Goal: Complete application form

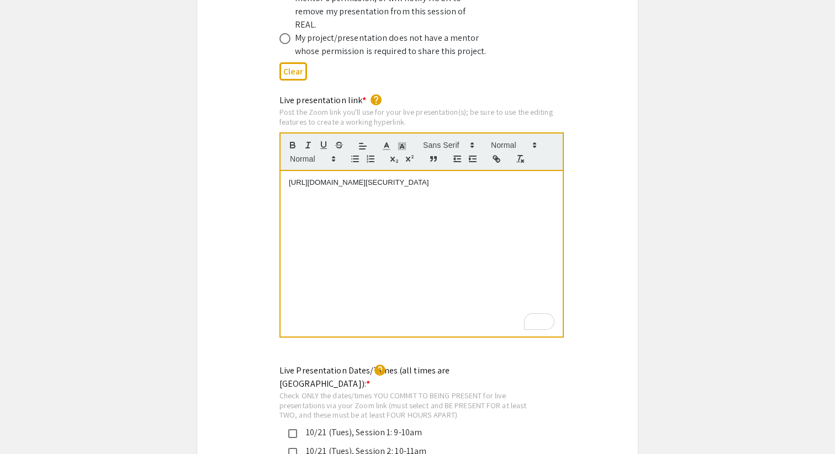
click at [376, 178] on p "[URL][DOMAIN_NAME][SECURITY_DATA]" at bounding box center [422, 183] width 266 height 10
click at [320, 196] on div "[URL][DOMAIN_NAME][SECURITY_DATA]" at bounding box center [422, 254] width 282 height 166
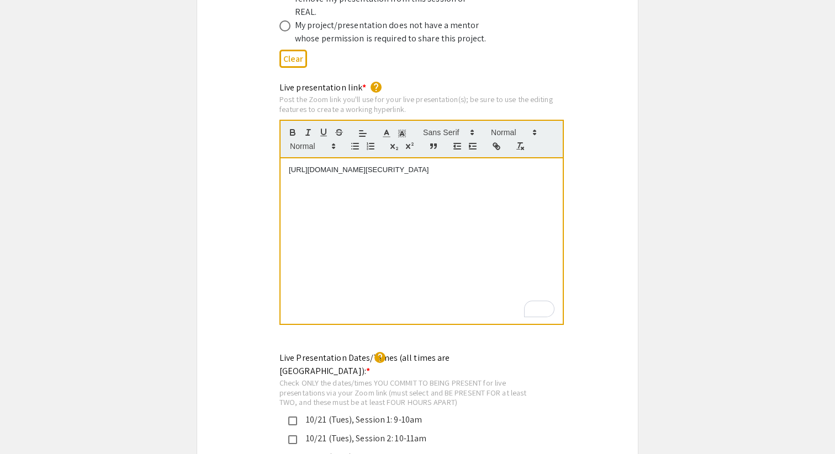
scroll to position [2288, 0]
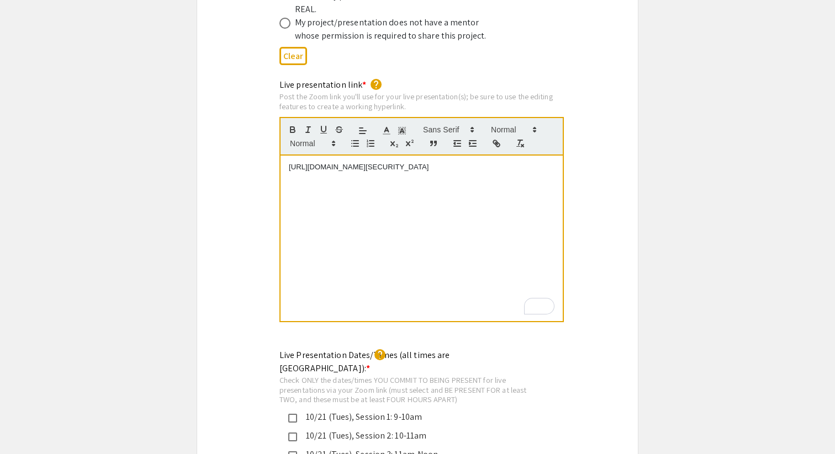
click at [330, 162] on p "[URL][DOMAIN_NAME][SECURITY_DATA]" at bounding box center [422, 167] width 266 height 10
copy p "[URL][DOMAIN_NAME][SECURITY_DATA]"
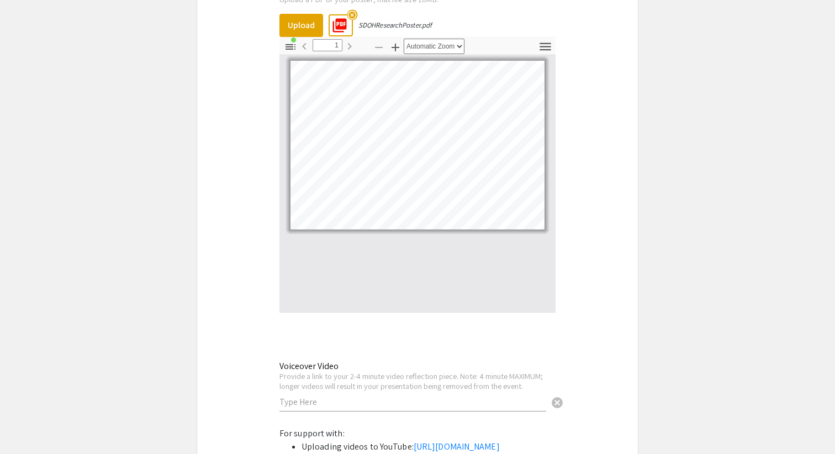
scroll to position [3712, 0]
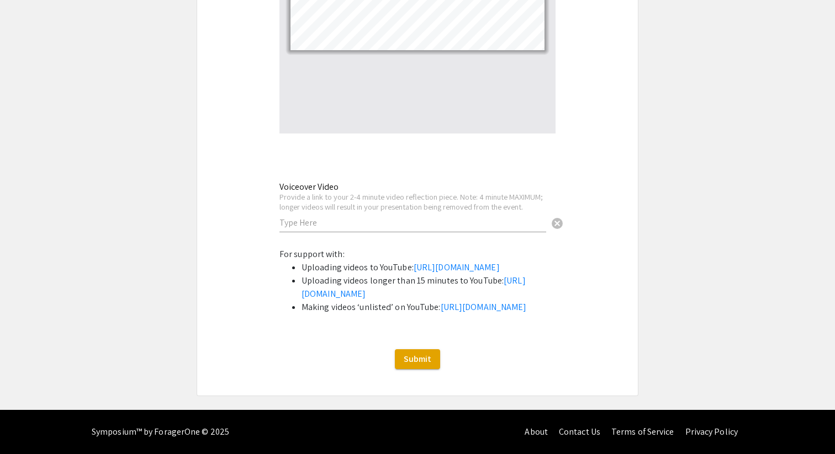
click at [355, 217] on input "text" at bounding box center [412, 223] width 267 height 12
paste input "[URL][DOMAIN_NAME]"
type input "[URL][DOMAIN_NAME]"
click at [410, 355] on span "Submit" at bounding box center [418, 359] width 28 height 12
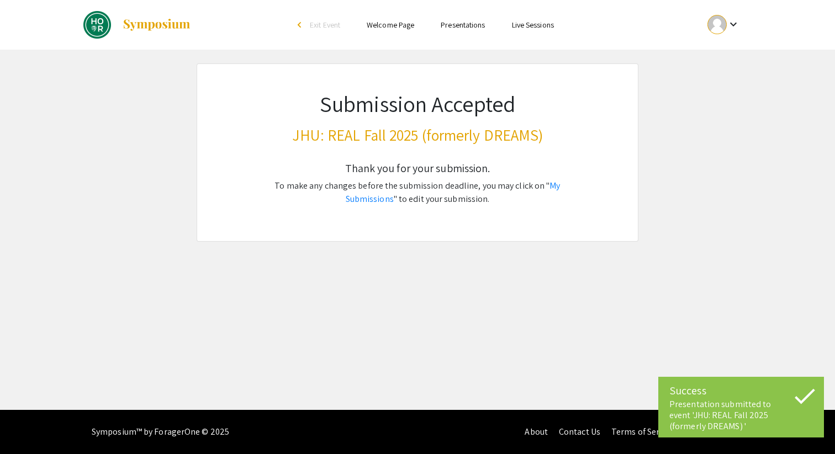
scroll to position [0, 0]
